Goal: Navigation & Orientation: Go to known website

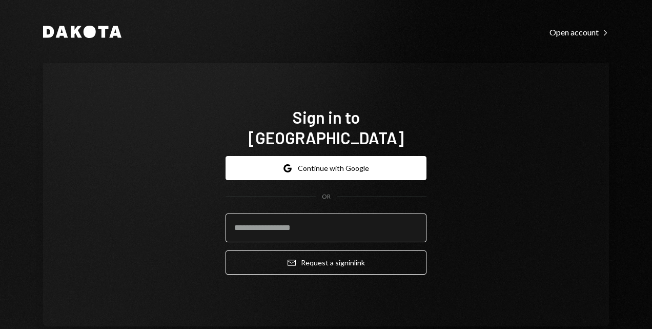
click at [286, 213] on input "email" at bounding box center [326, 227] width 201 height 29
type input "**********"
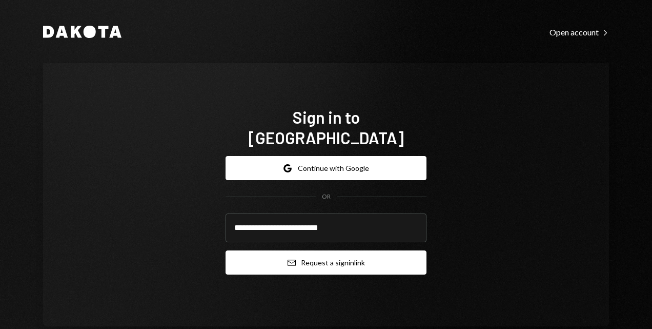
click at [315, 256] on button "Email Request a sign in link" at bounding box center [326, 262] width 201 height 24
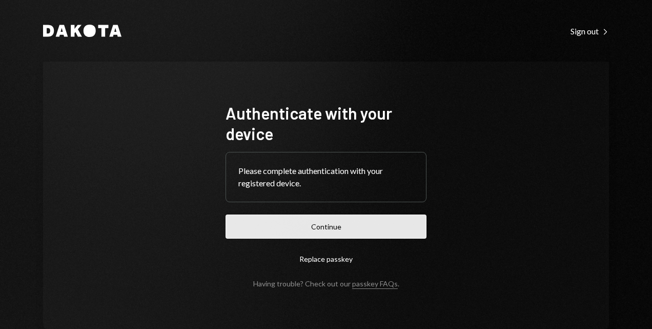
click at [331, 229] on button "Continue" at bounding box center [326, 226] width 201 height 24
